Goal: Browse casually

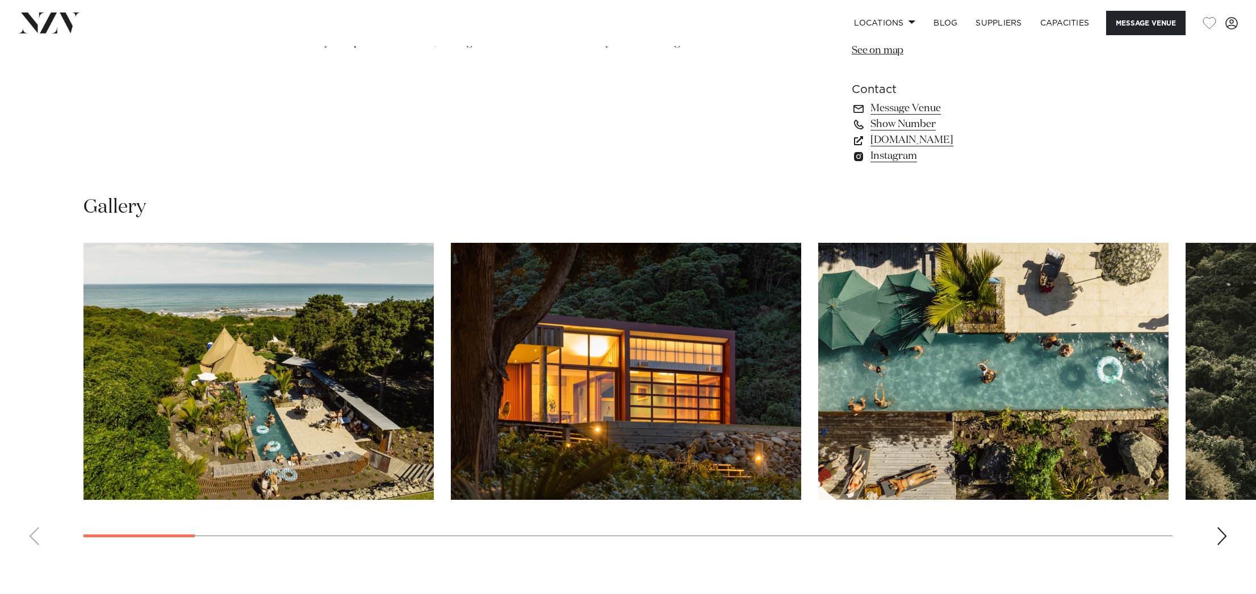
scroll to position [1032, 0]
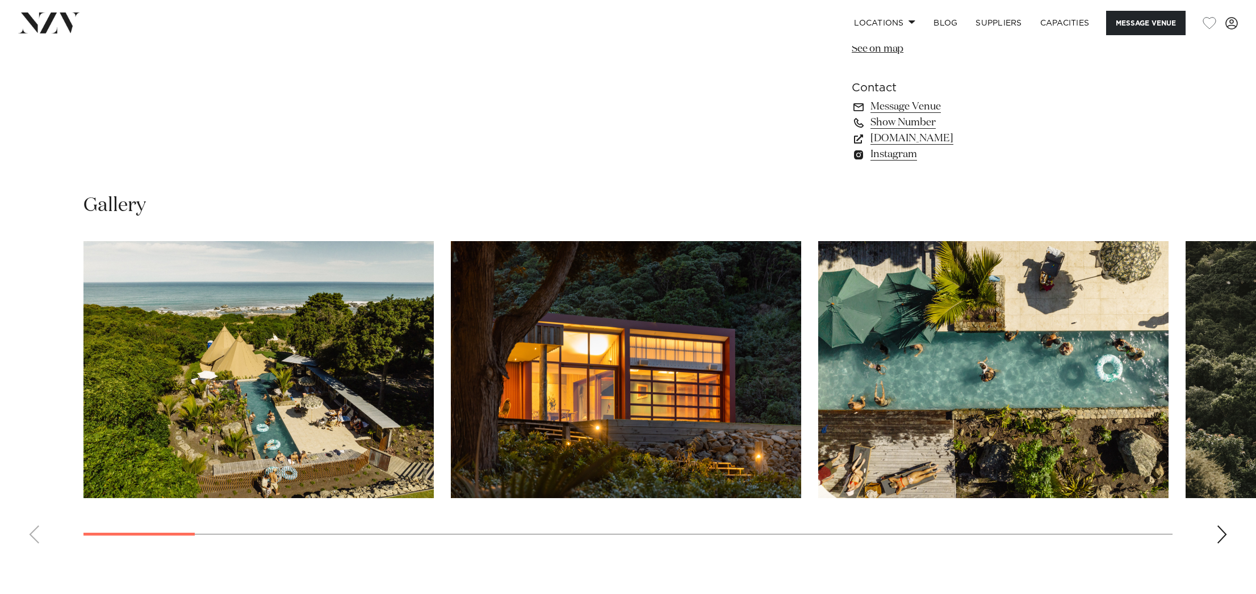
click at [1225, 537] on div "Next slide" at bounding box center [1221, 535] width 11 height 18
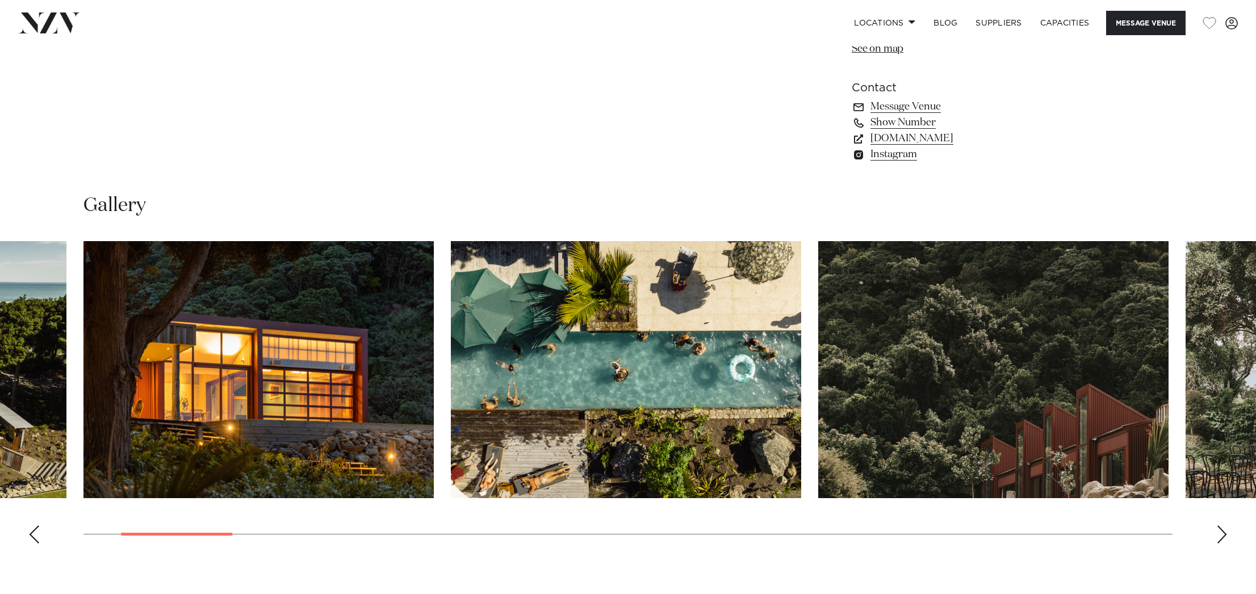
click at [1225, 537] on div "Next slide" at bounding box center [1221, 535] width 11 height 18
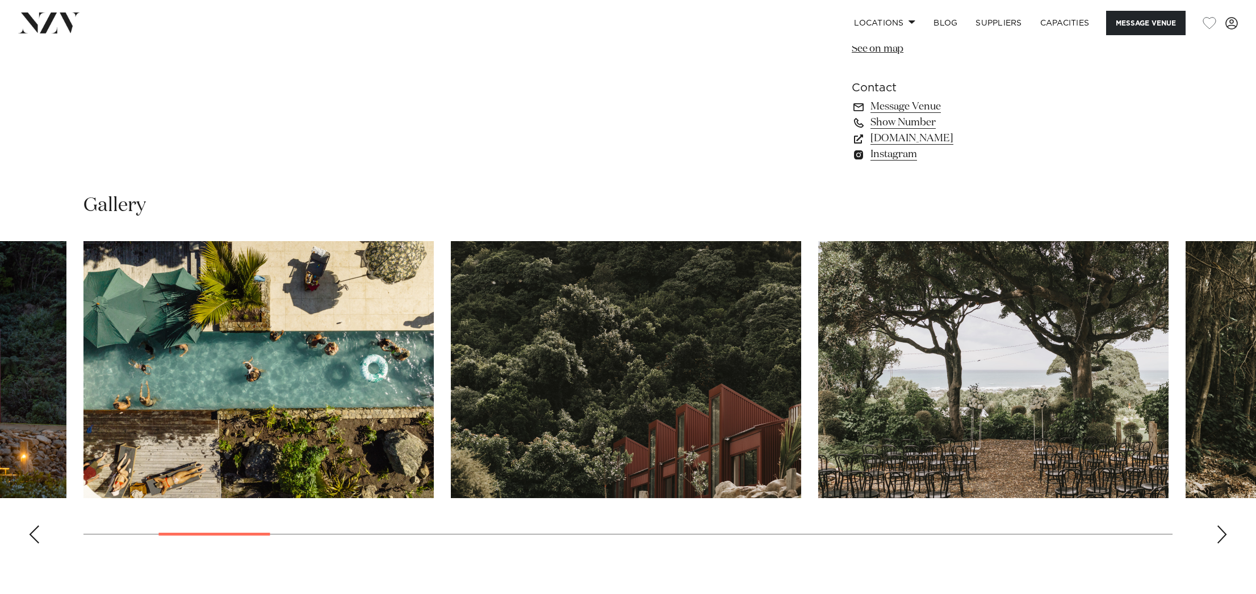
click at [1225, 537] on div "Next slide" at bounding box center [1221, 535] width 11 height 18
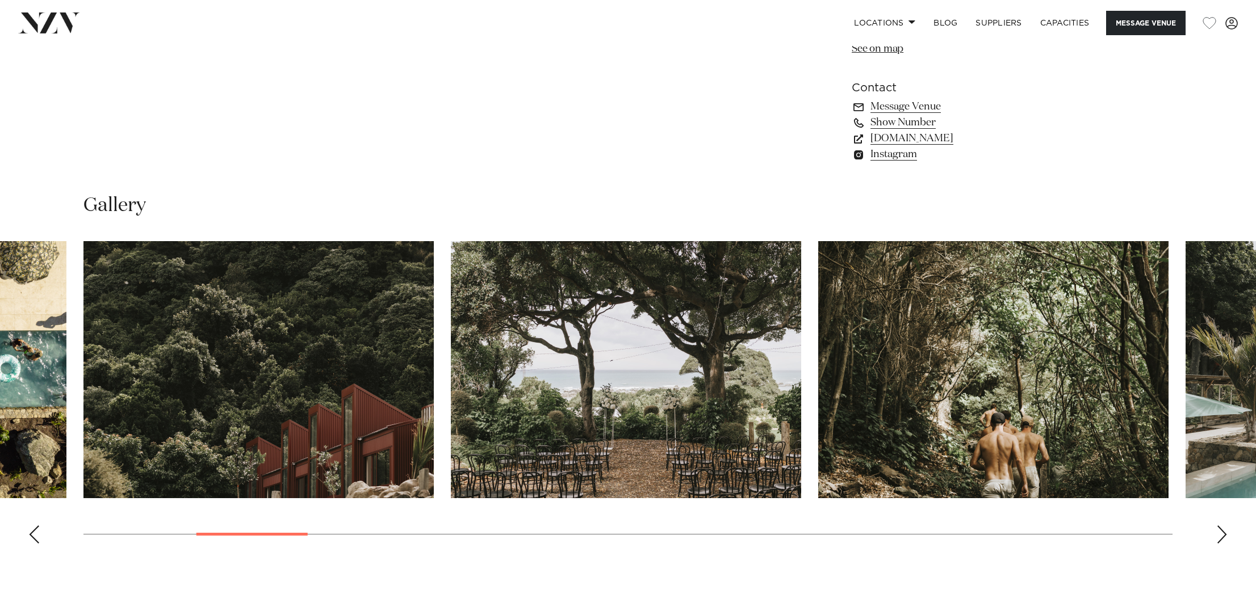
click at [1225, 537] on div "Next slide" at bounding box center [1221, 535] width 11 height 18
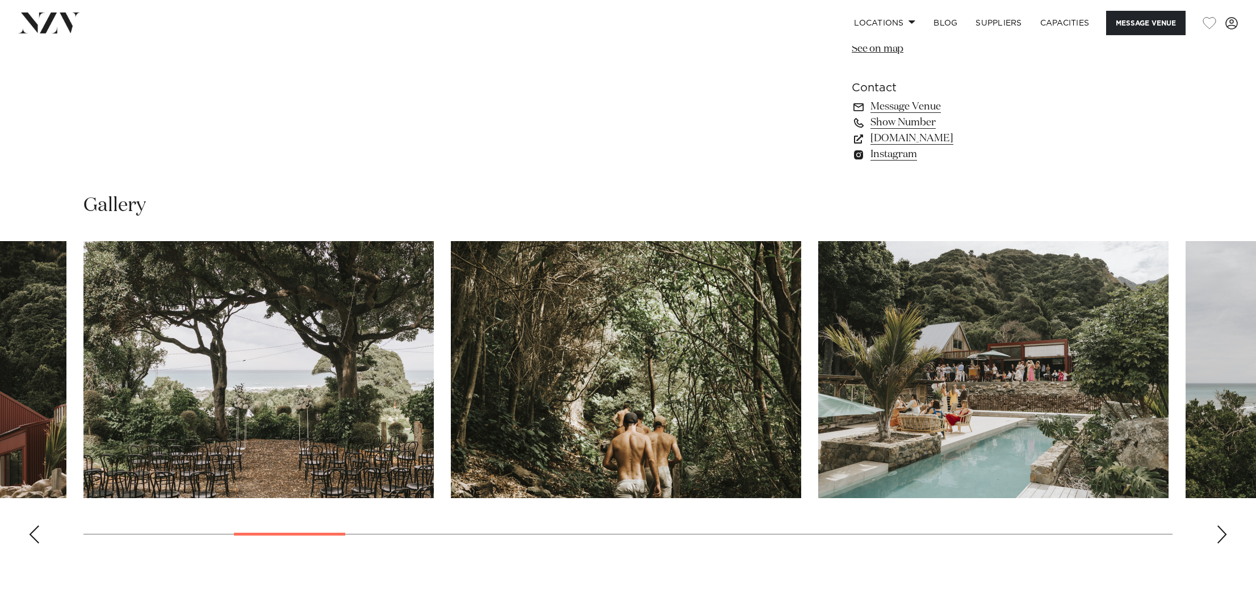
click at [1225, 537] on div "Next slide" at bounding box center [1221, 535] width 11 height 18
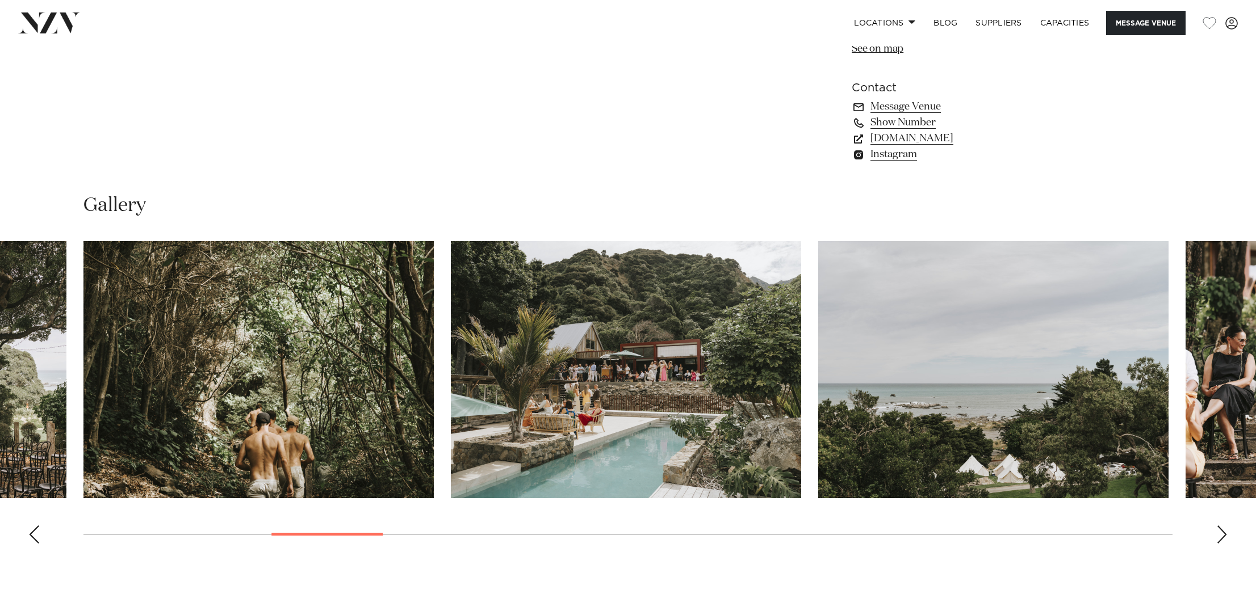
click at [1225, 537] on div "Next slide" at bounding box center [1221, 535] width 11 height 18
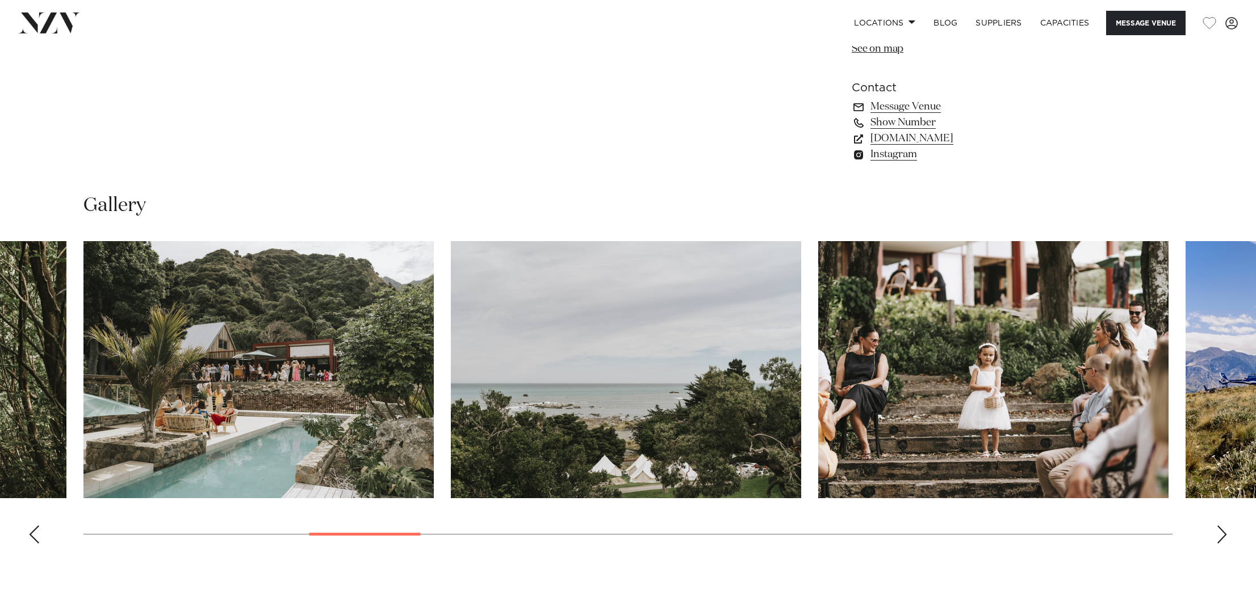
click at [1225, 537] on div "Next slide" at bounding box center [1221, 535] width 11 height 18
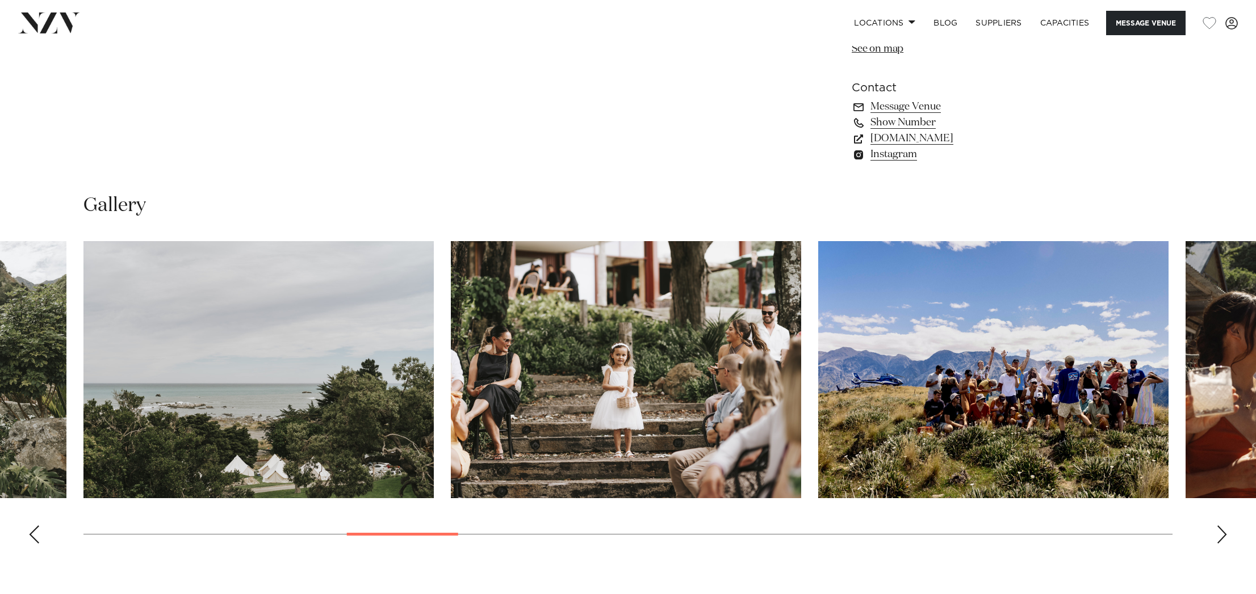
click at [1225, 537] on div "Next slide" at bounding box center [1221, 535] width 11 height 18
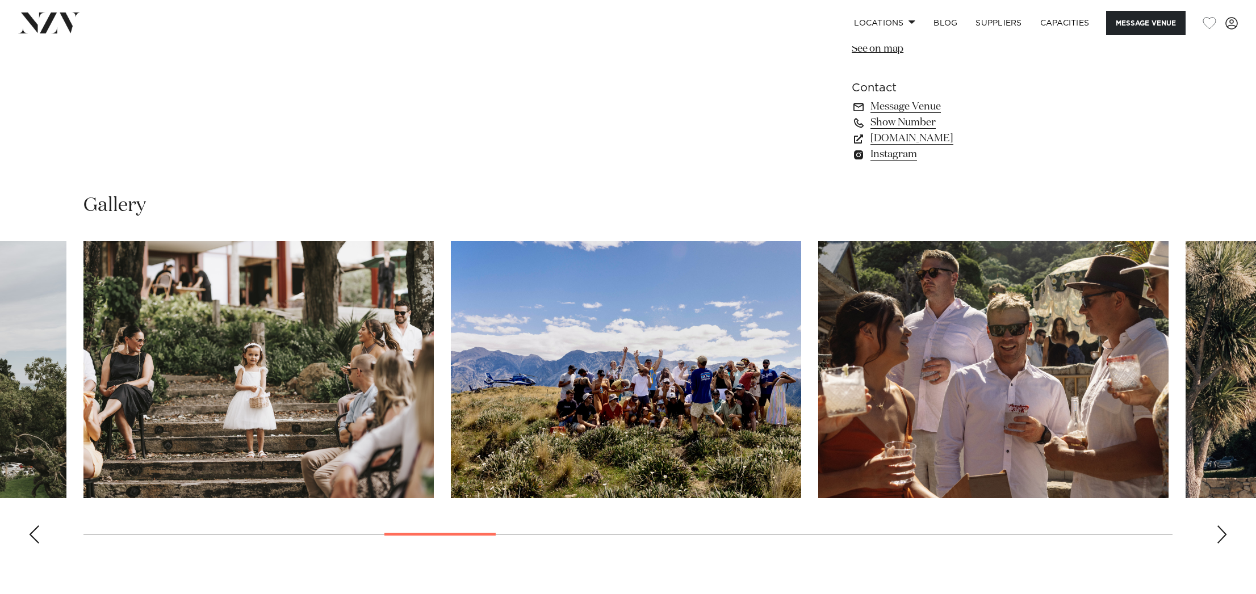
click at [1225, 537] on div "Next slide" at bounding box center [1221, 535] width 11 height 18
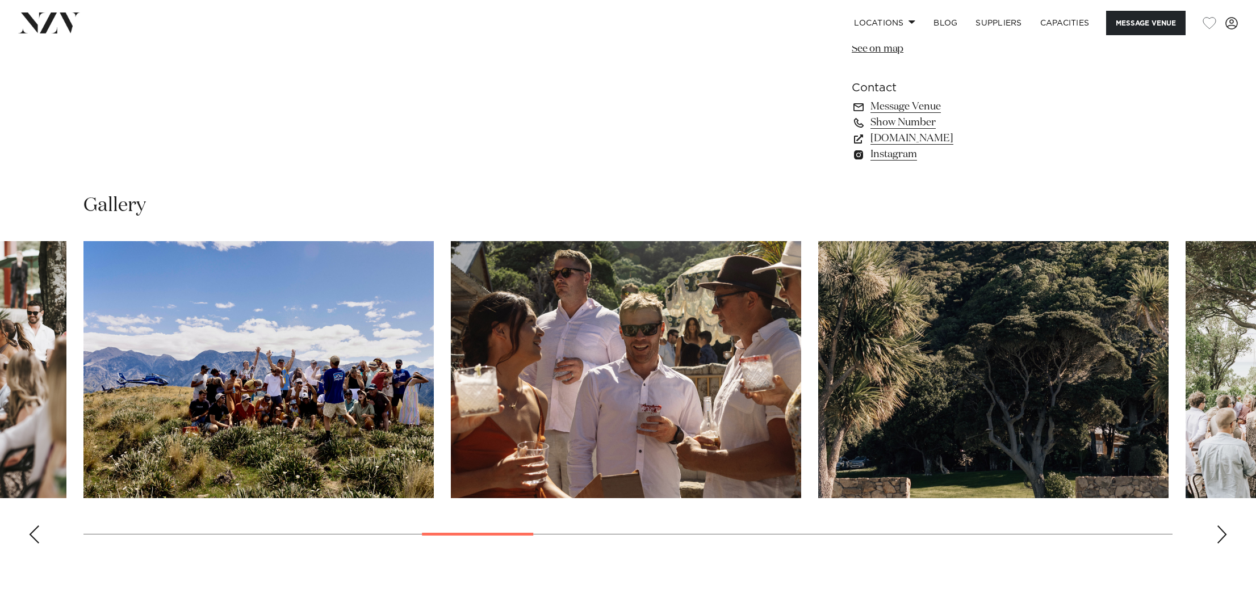
click at [1225, 537] on div "Next slide" at bounding box center [1221, 535] width 11 height 18
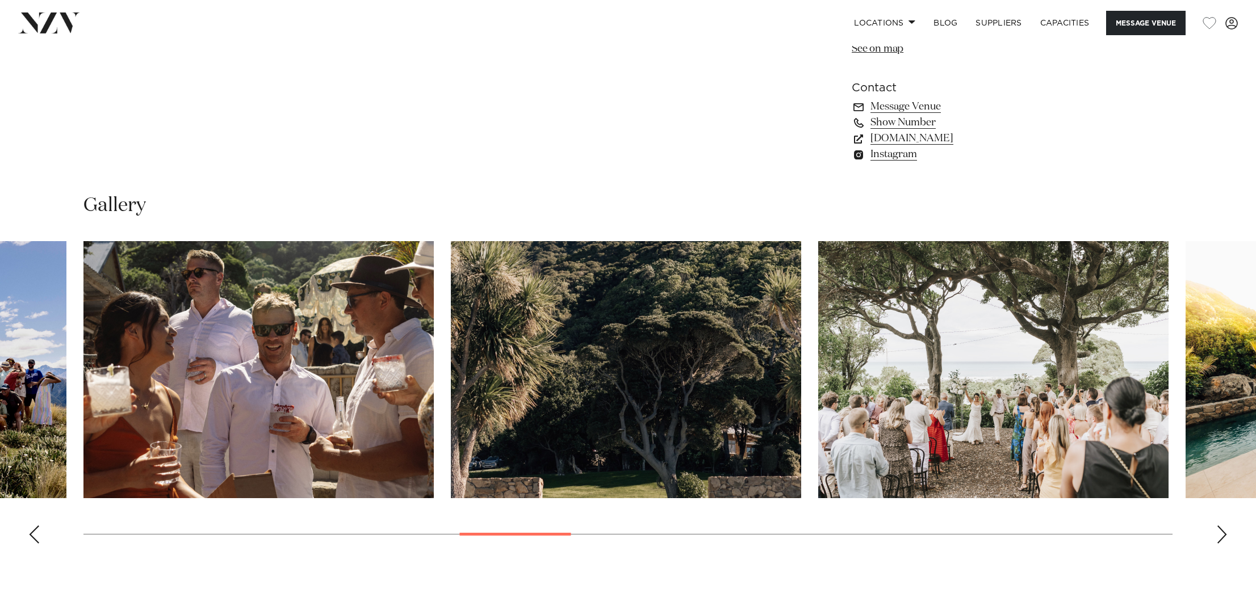
click at [1225, 537] on div "Next slide" at bounding box center [1221, 535] width 11 height 18
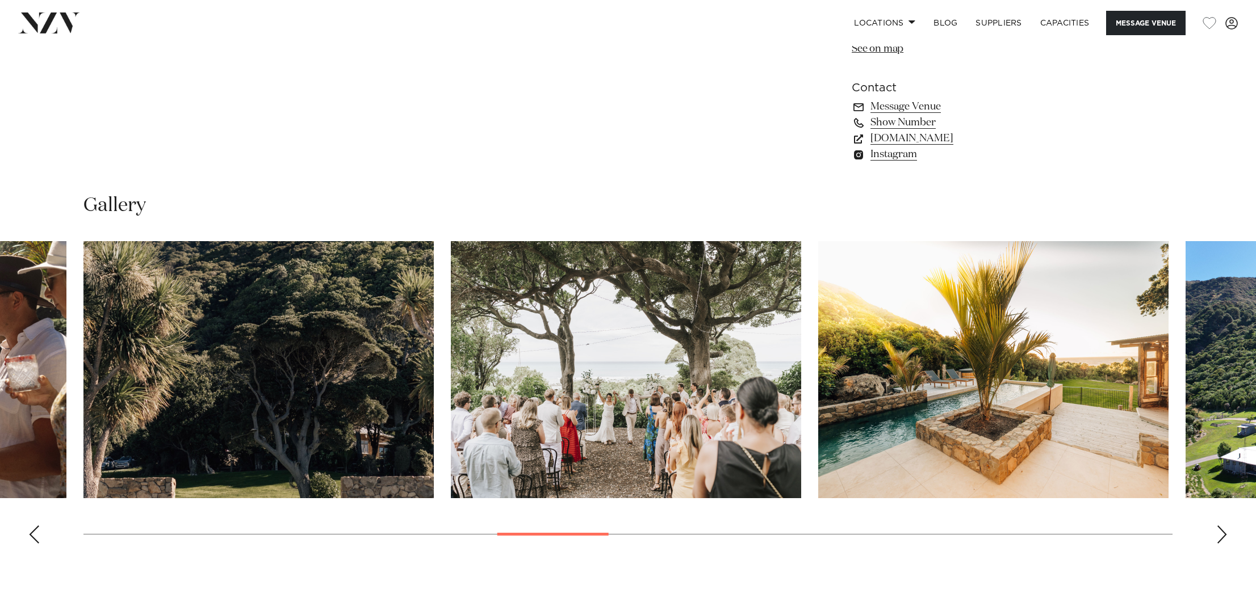
click at [1225, 537] on div "Next slide" at bounding box center [1221, 535] width 11 height 18
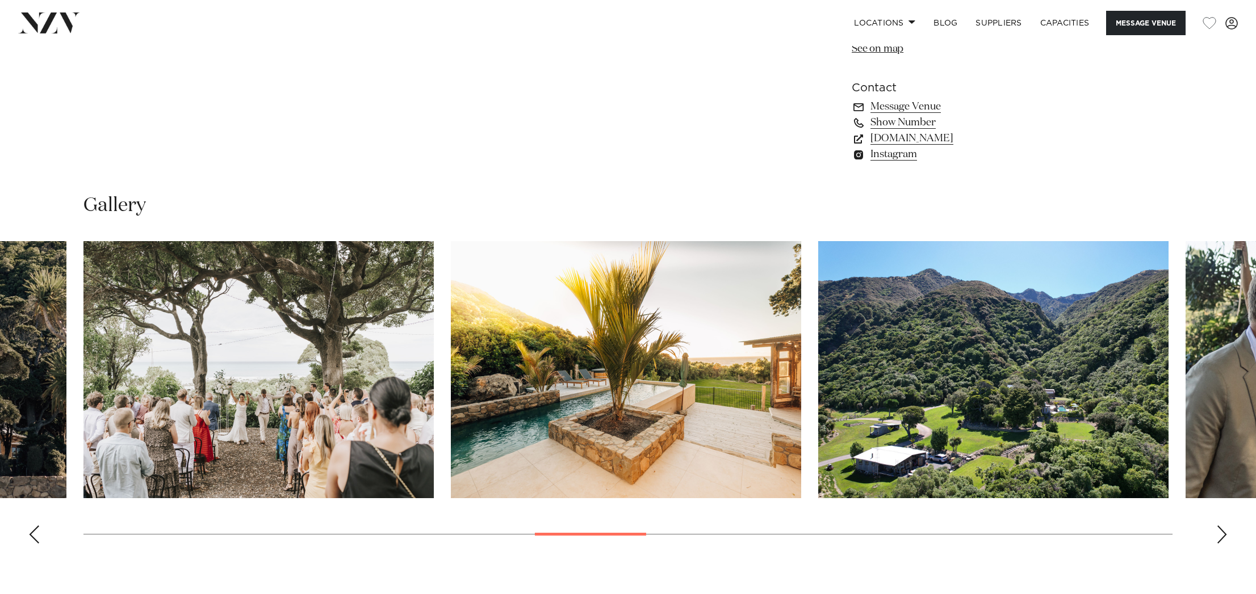
click at [1225, 537] on div "Next slide" at bounding box center [1221, 535] width 11 height 18
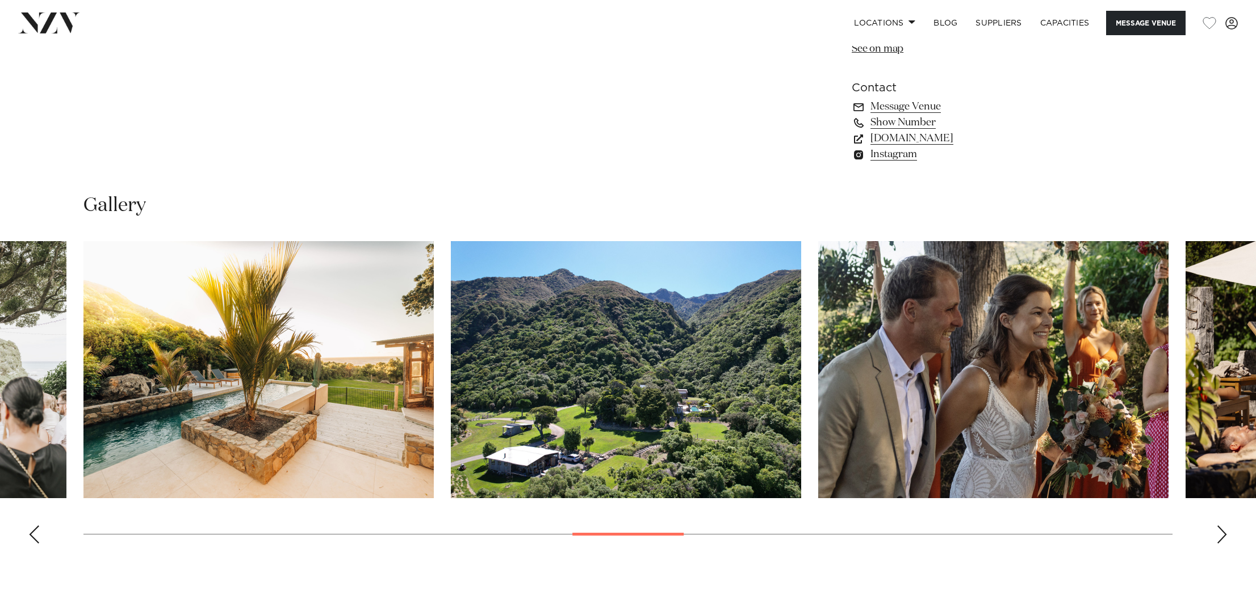
click at [1225, 537] on div "Next slide" at bounding box center [1221, 535] width 11 height 18
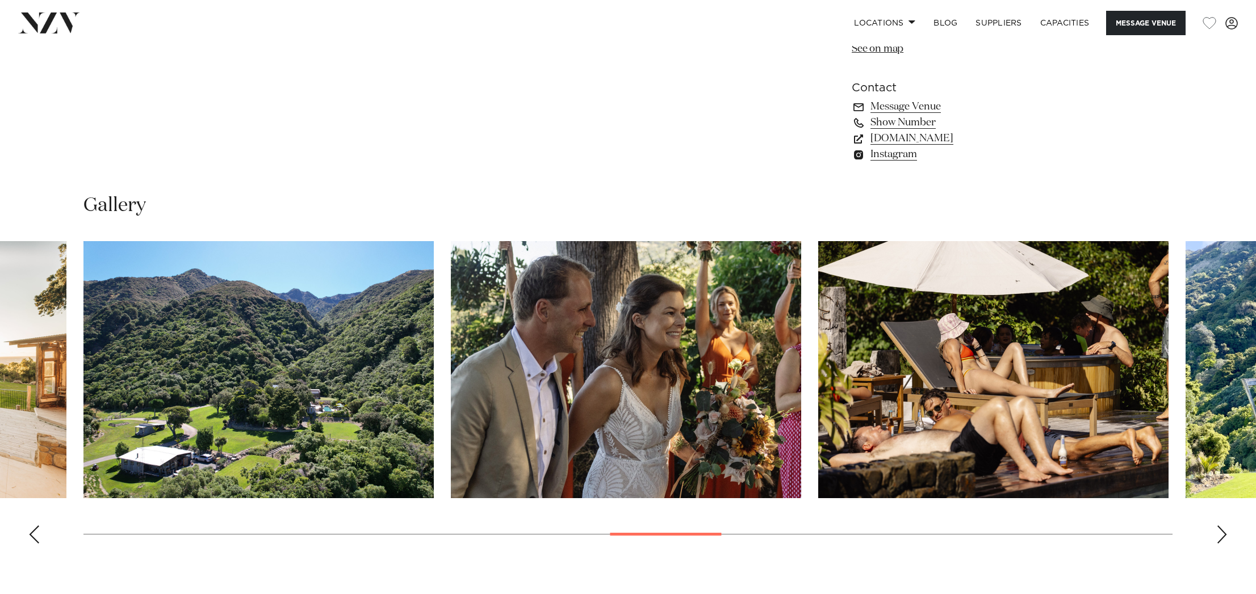
click at [1225, 537] on div "Next slide" at bounding box center [1221, 535] width 11 height 18
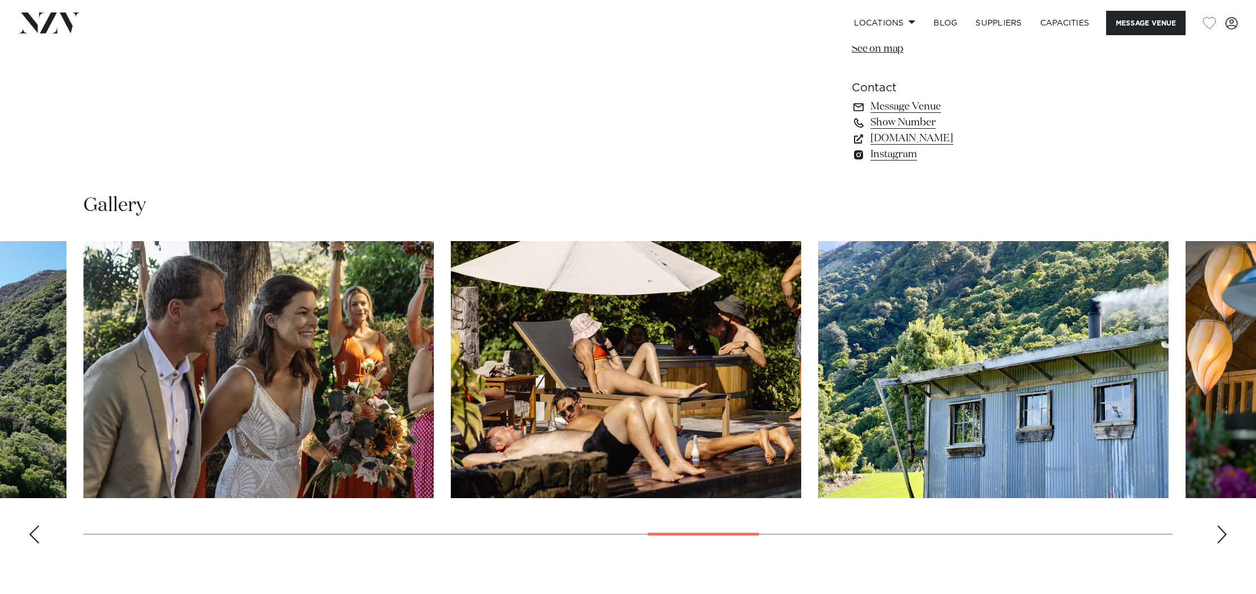
click at [1225, 537] on div "Next slide" at bounding box center [1221, 535] width 11 height 18
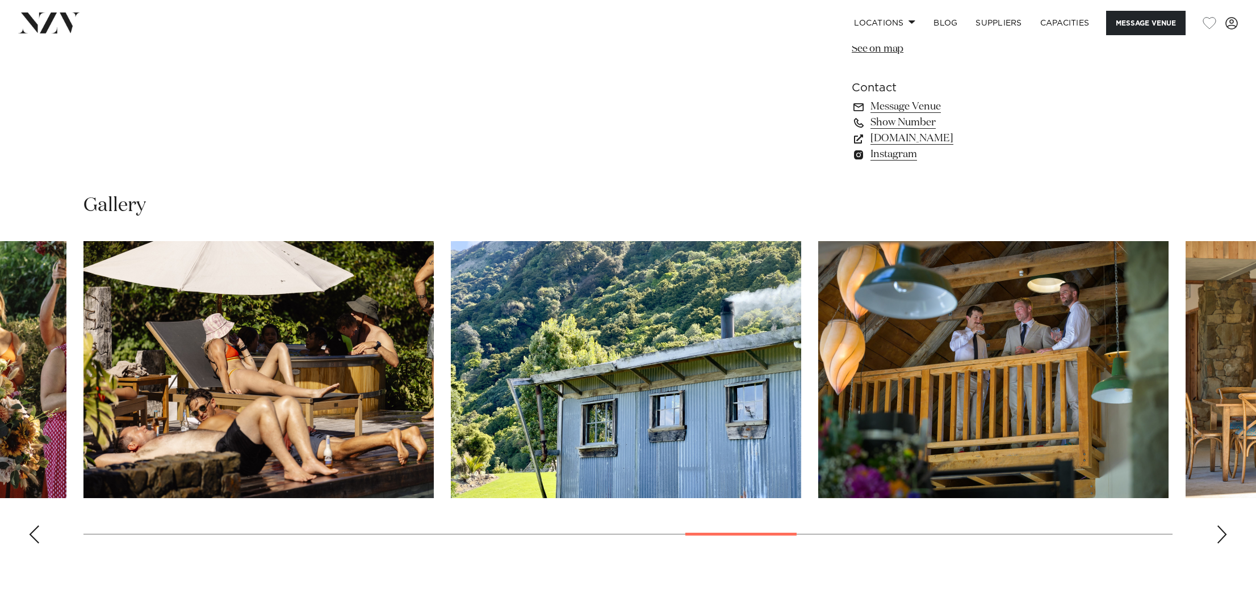
click at [1225, 537] on div "Next slide" at bounding box center [1221, 535] width 11 height 18
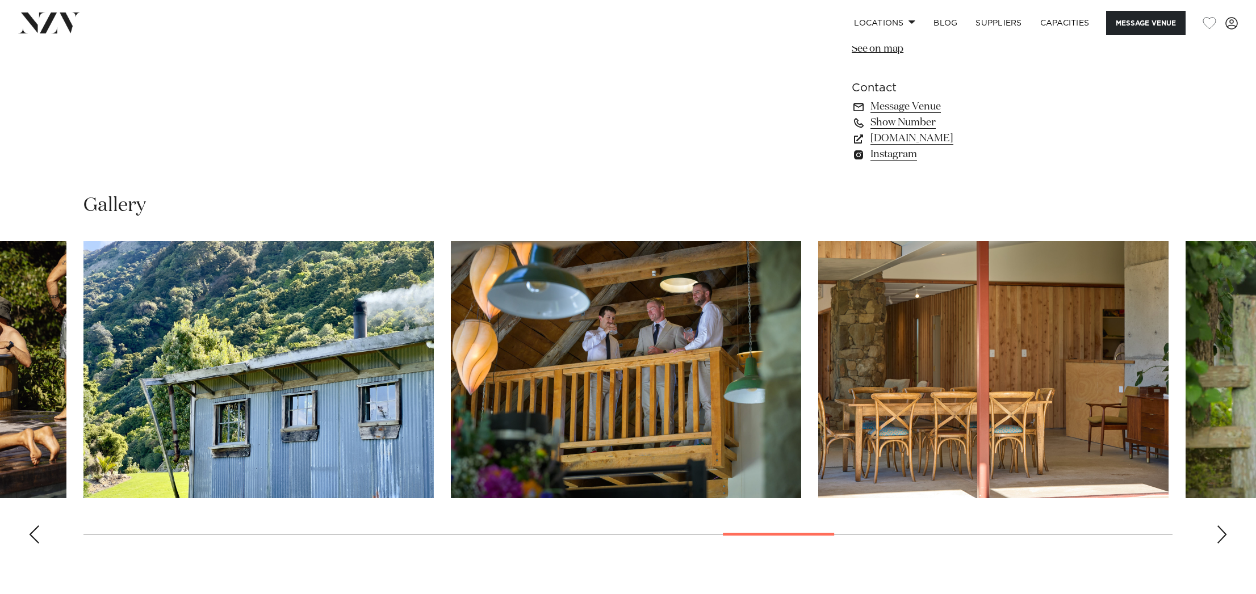
click at [1225, 537] on div "Next slide" at bounding box center [1221, 535] width 11 height 18
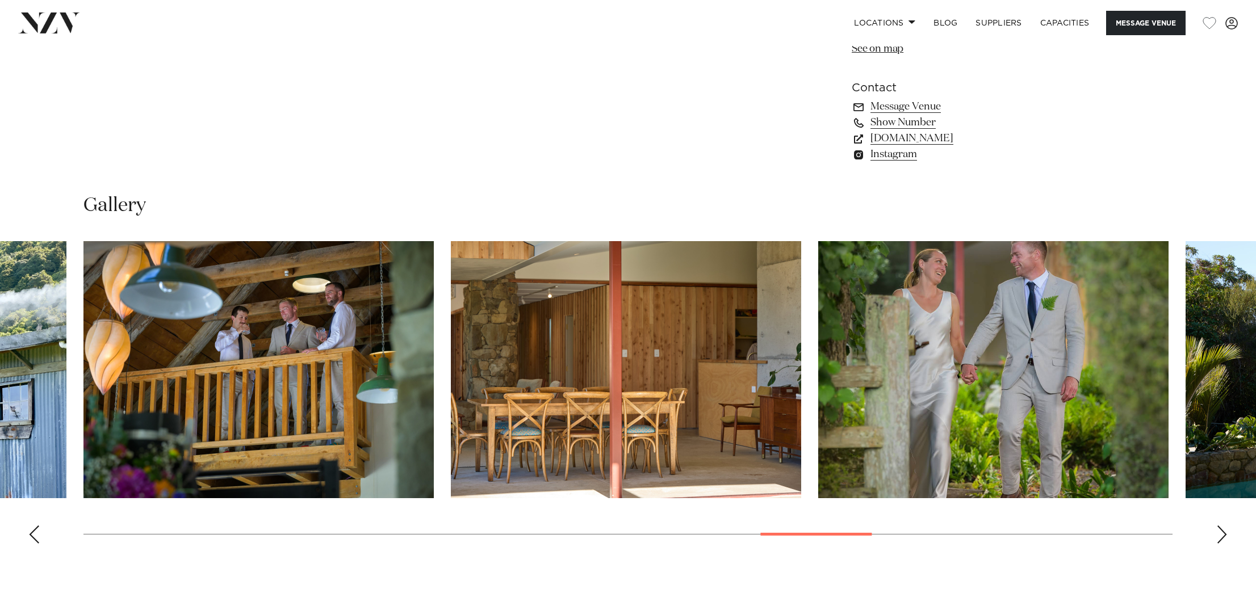
click at [1225, 537] on div "Next slide" at bounding box center [1221, 535] width 11 height 18
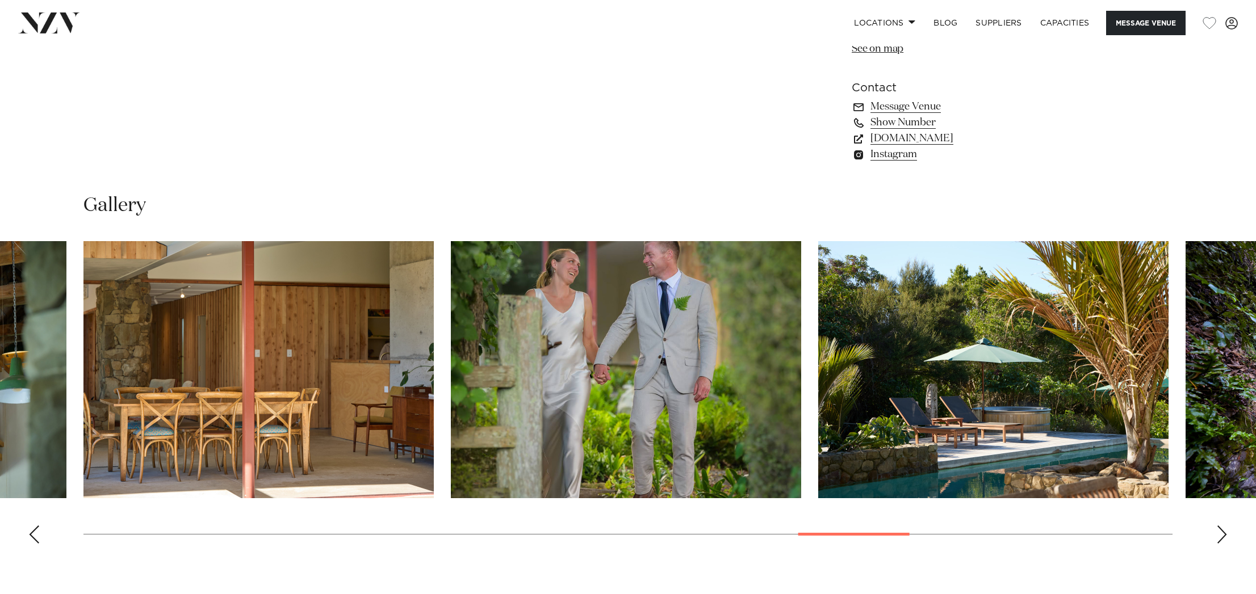
click at [1225, 537] on div "Next slide" at bounding box center [1221, 535] width 11 height 18
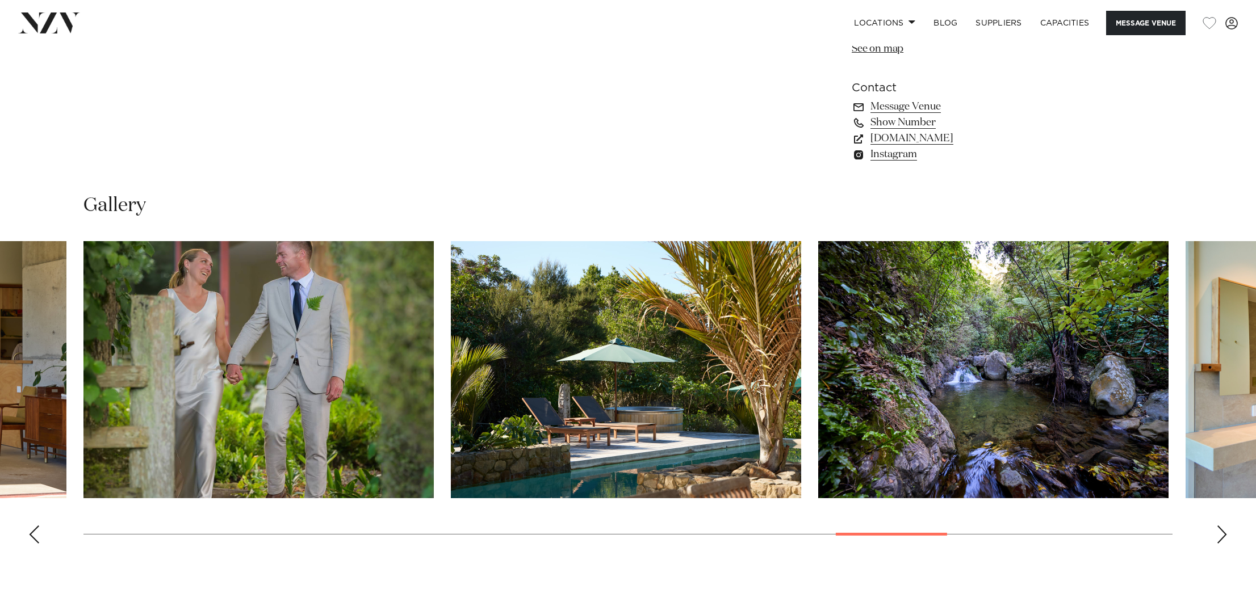
click at [1225, 537] on div "Next slide" at bounding box center [1221, 535] width 11 height 18
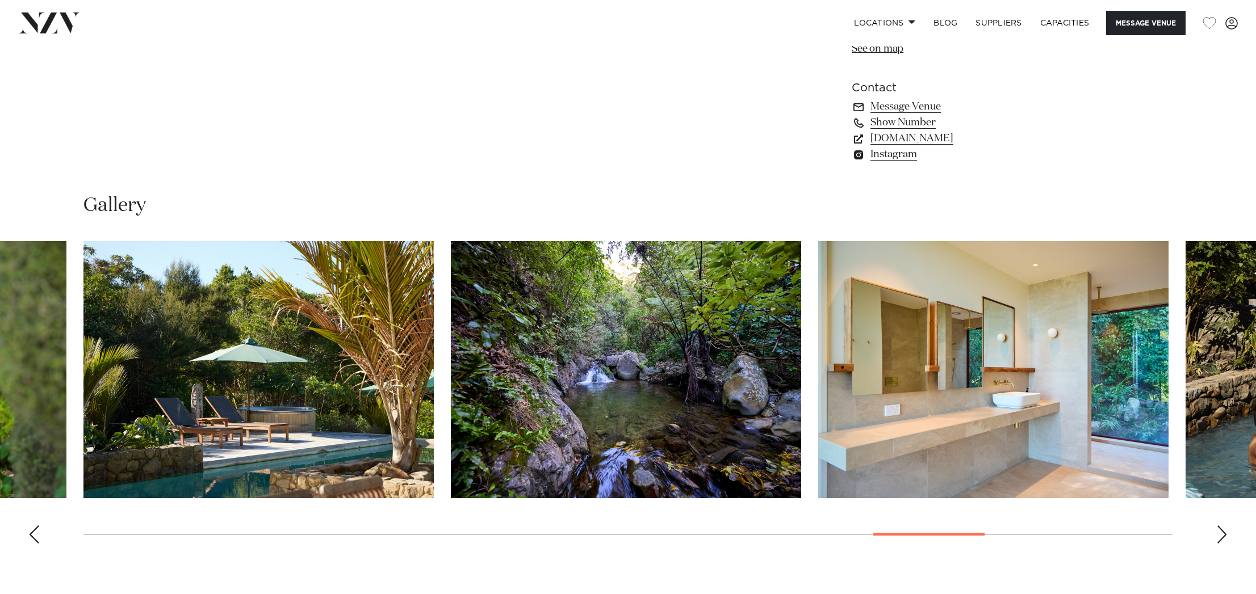
click at [1225, 537] on div "Next slide" at bounding box center [1221, 535] width 11 height 18
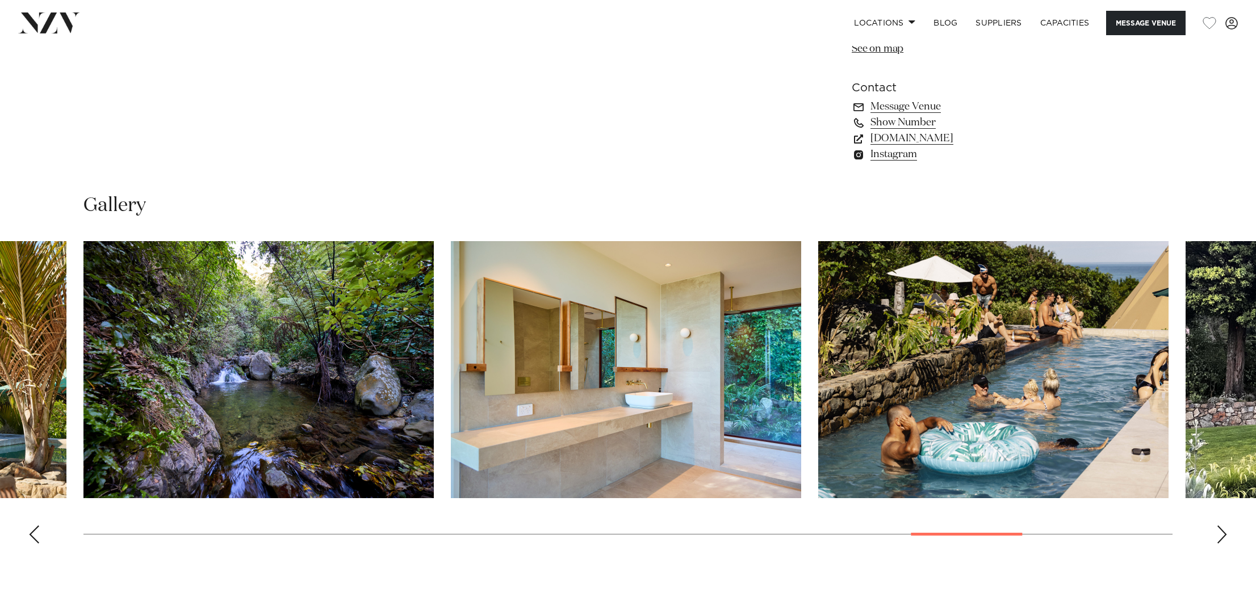
click at [1225, 537] on div "Next slide" at bounding box center [1221, 535] width 11 height 18
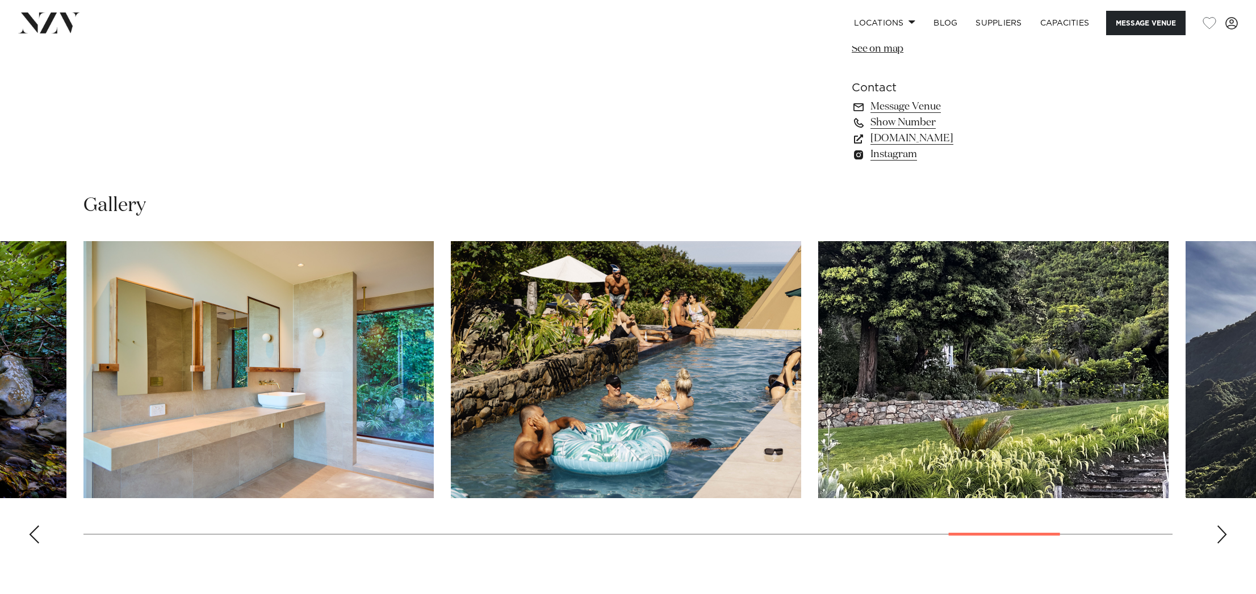
click at [1225, 537] on div "Next slide" at bounding box center [1221, 535] width 11 height 18
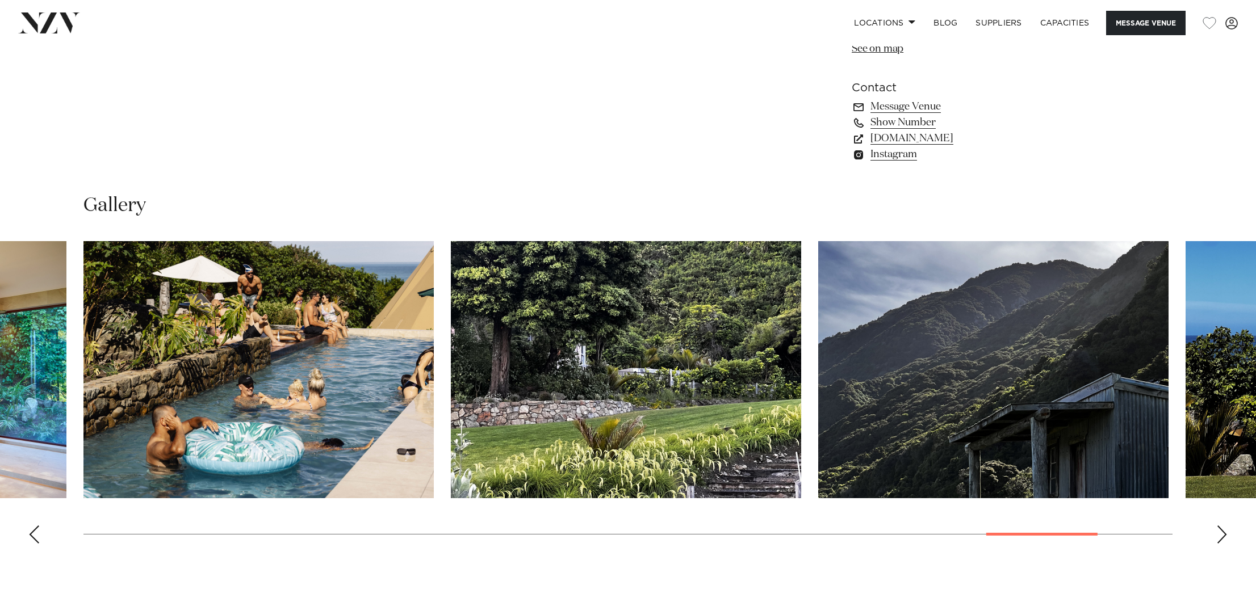
click at [1225, 537] on div "Next slide" at bounding box center [1221, 535] width 11 height 18
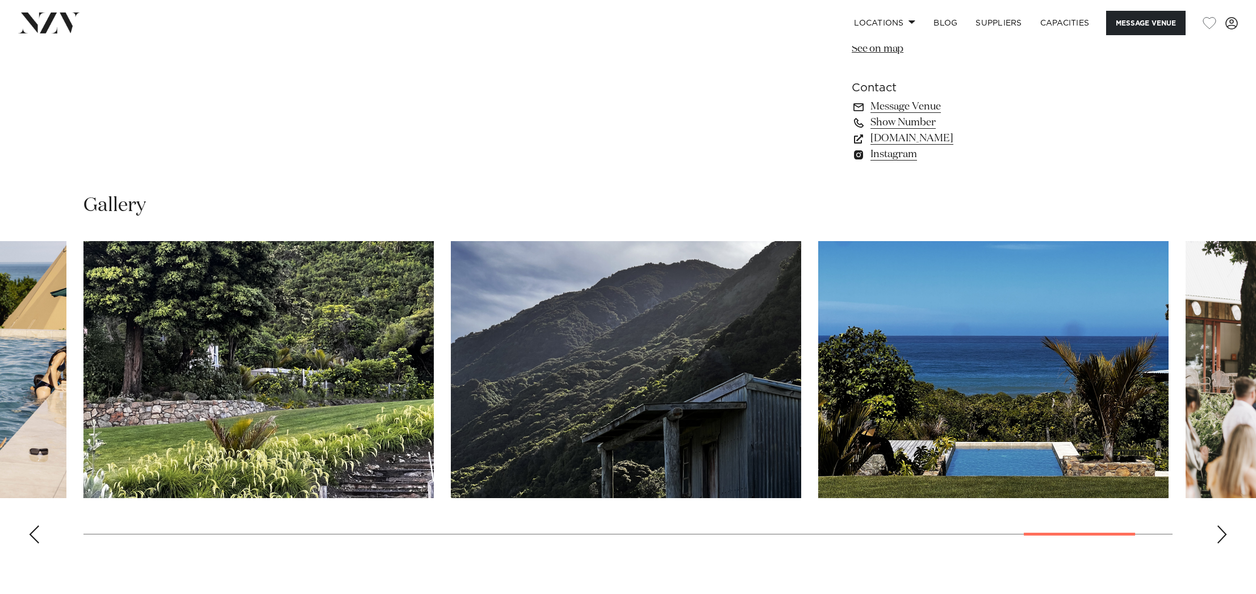
click at [1225, 537] on div "Next slide" at bounding box center [1221, 535] width 11 height 18
